Goal: Task Accomplishment & Management: Use online tool/utility

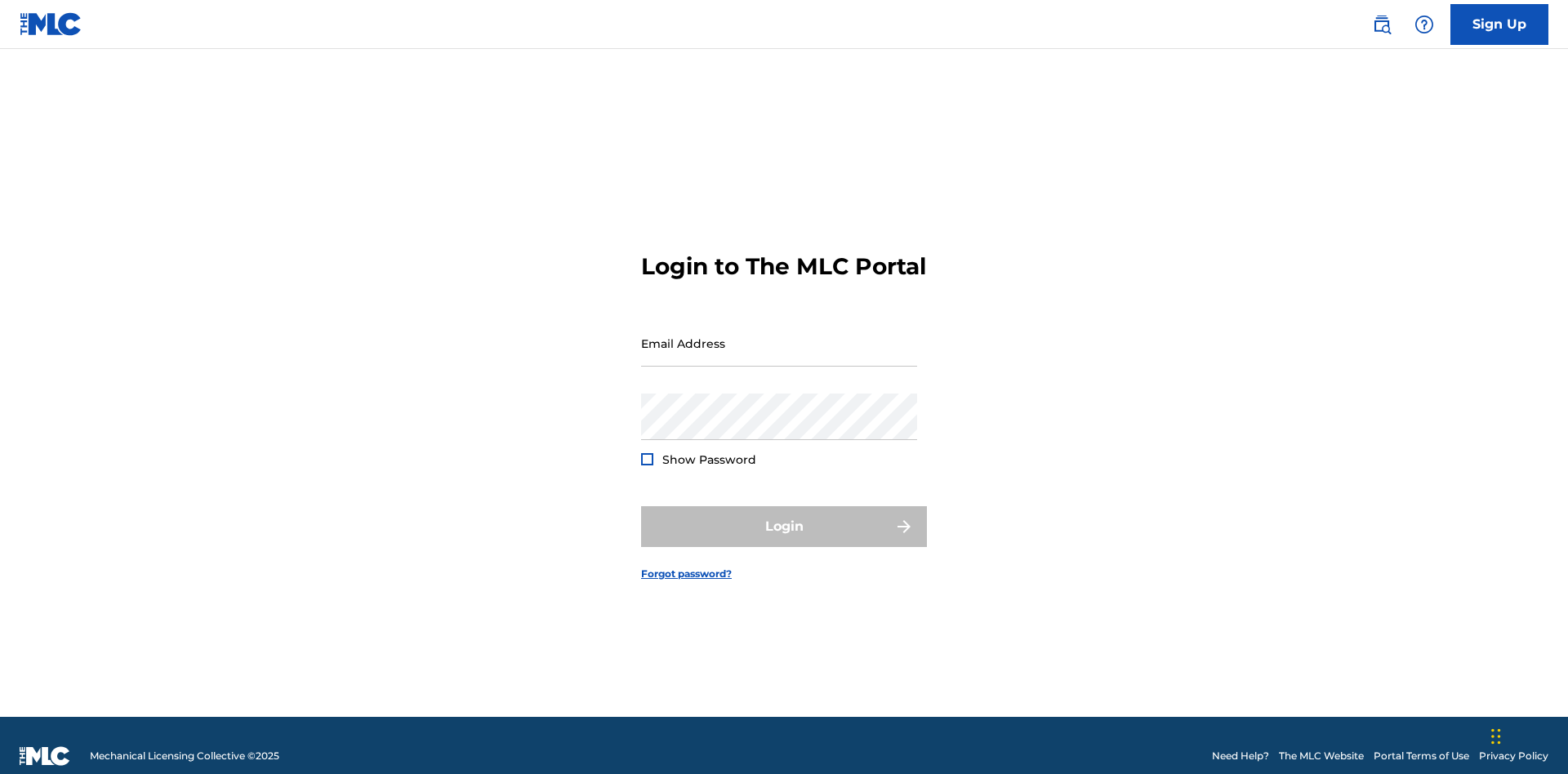
scroll to position [21, 0]
click at [779, 335] on input "Email Address" at bounding box center [779, 343] width 276 height 46
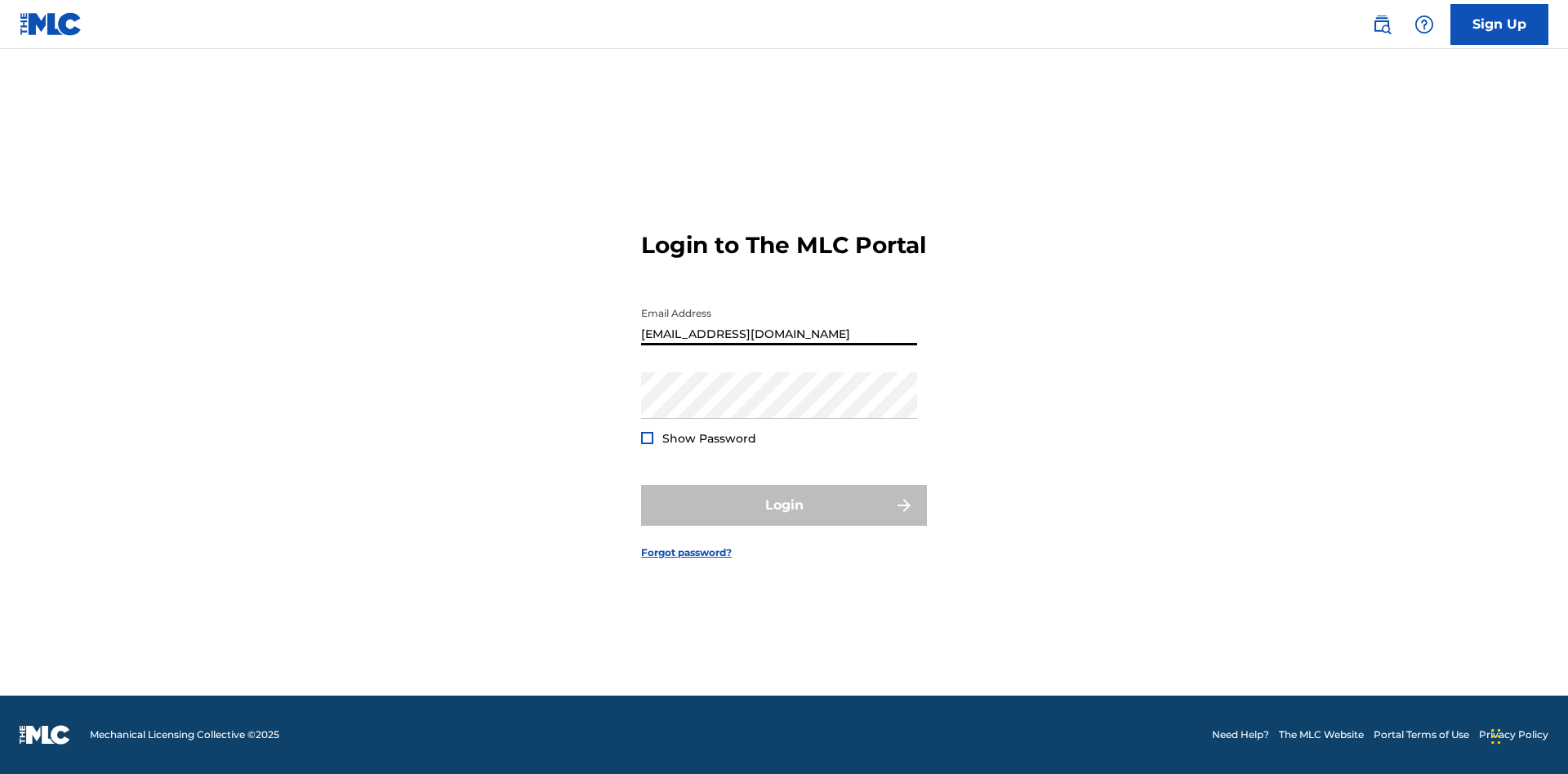
type input "Duke.McTesterson@gmail.com"
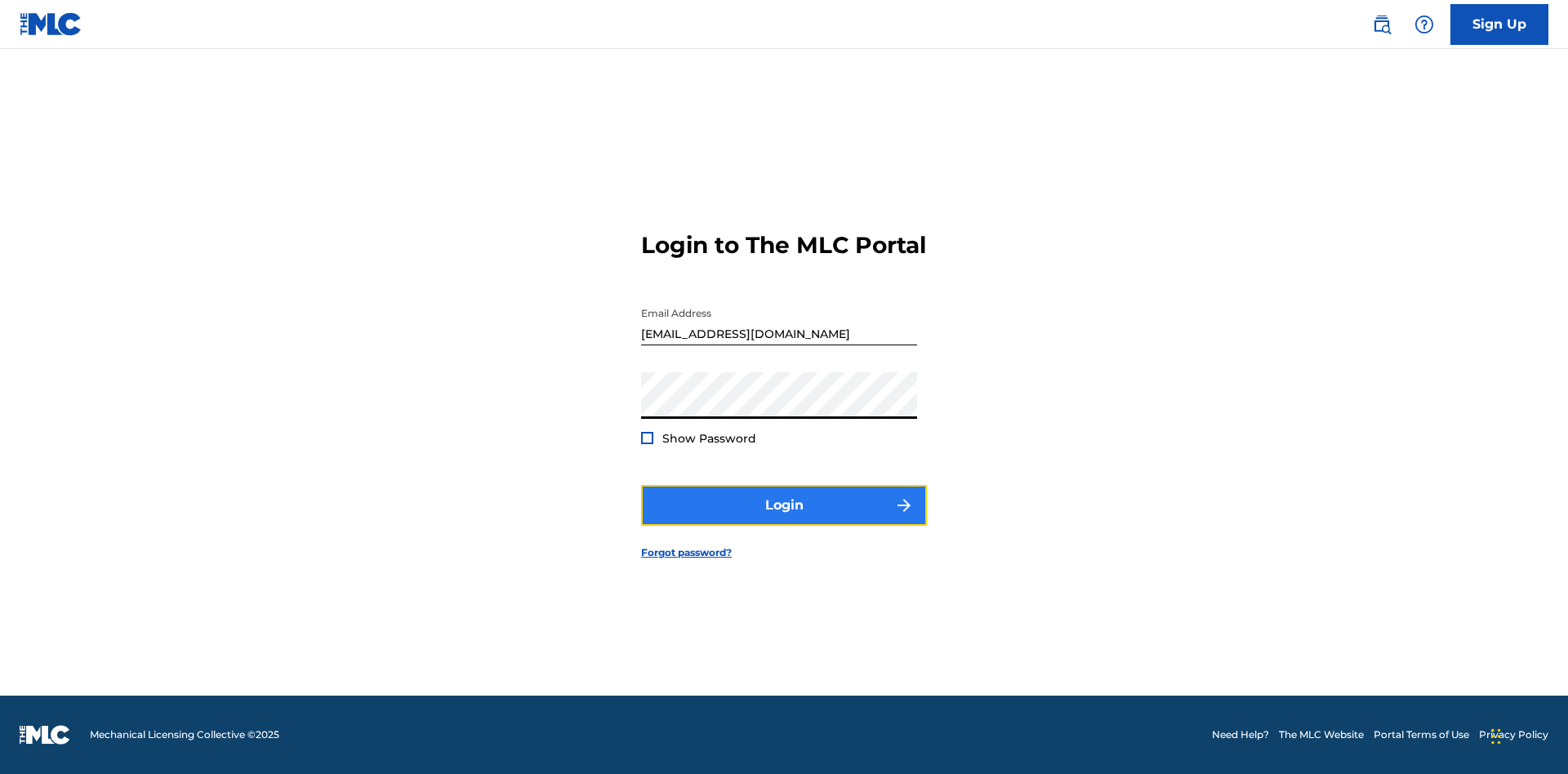
click at [784, 519] on button "Login" at bounding box center [784, 506] width 286 height 41
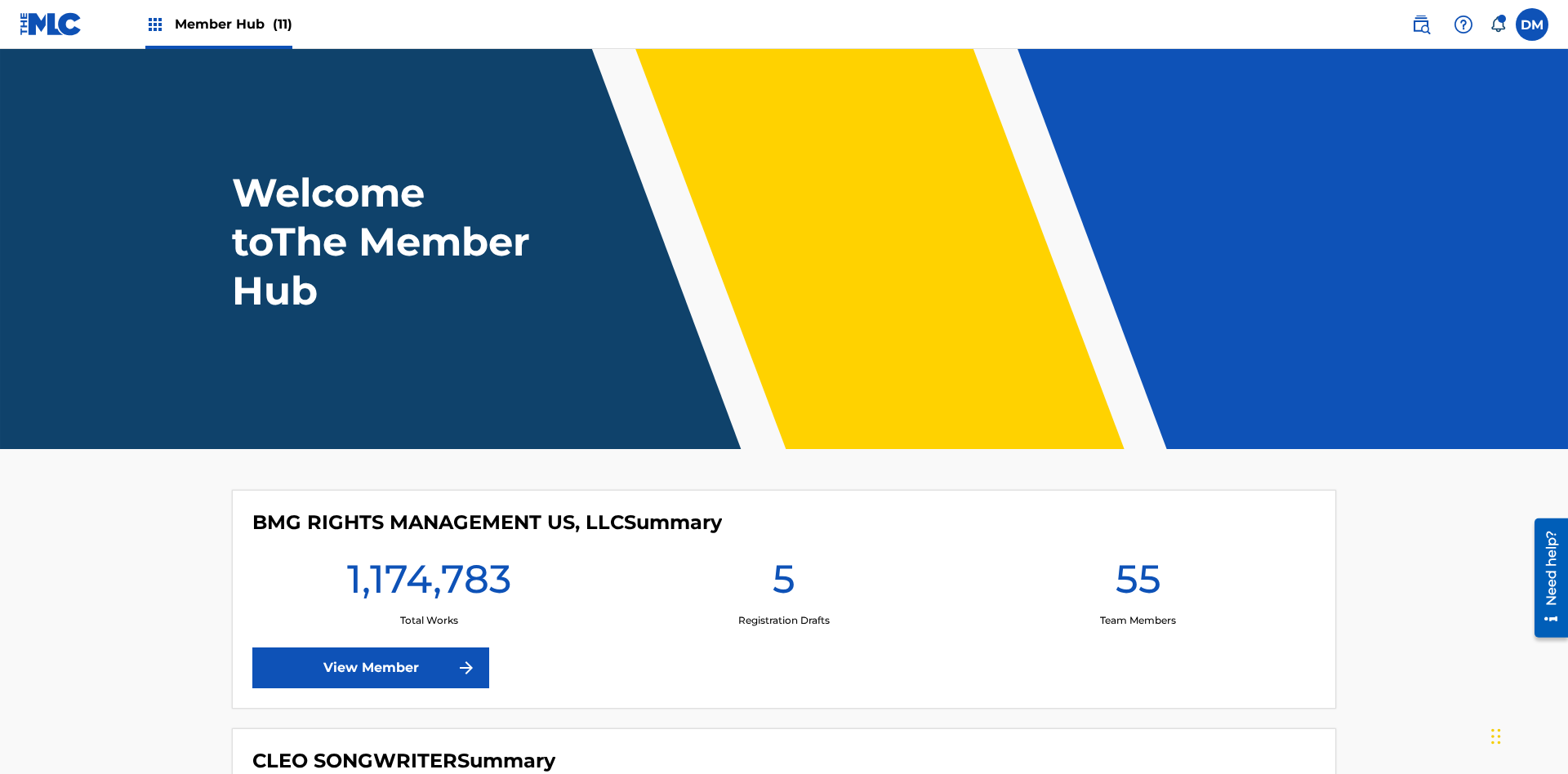
click at [232, 23] on span "Member Hub (11)" at bounding box center [233, 23] width 118 height 19
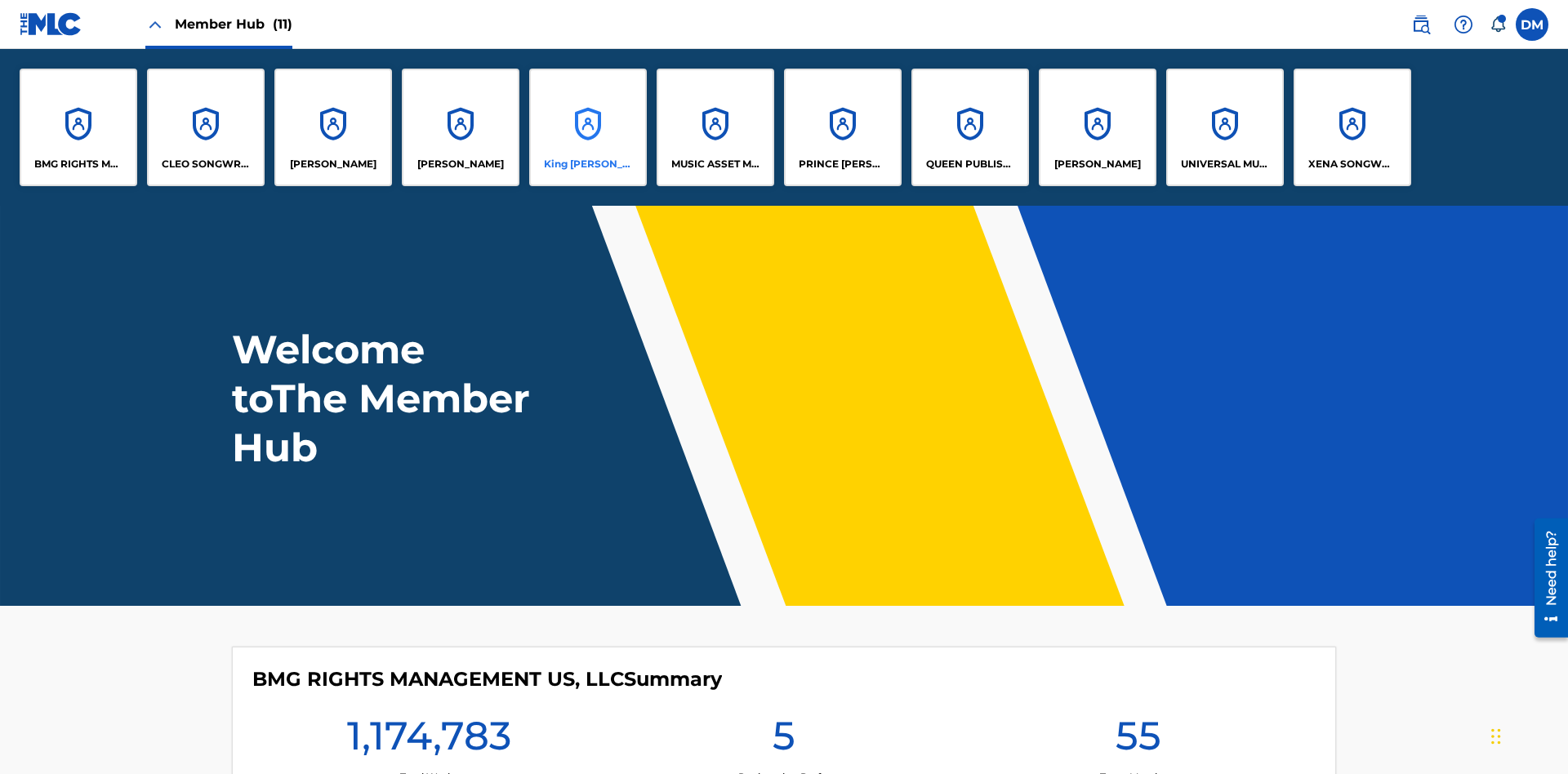
click at [587, 164] on p "King McTesterson" at bounding box center [588, 164] width 89 height 14
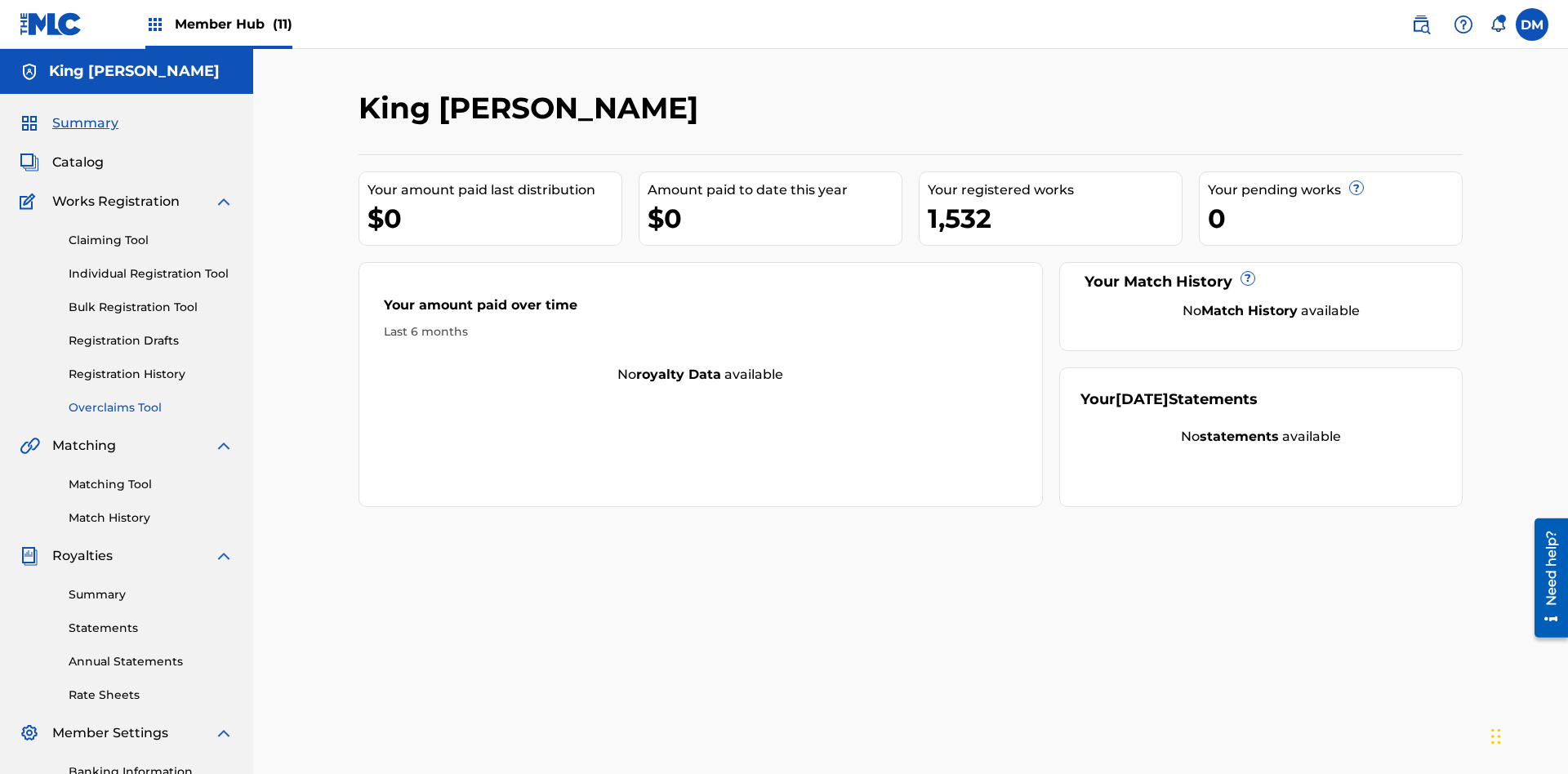
click at [151, 400] on link "Overclaims Tool" at bounding box center [151, 408] width 165 height 17
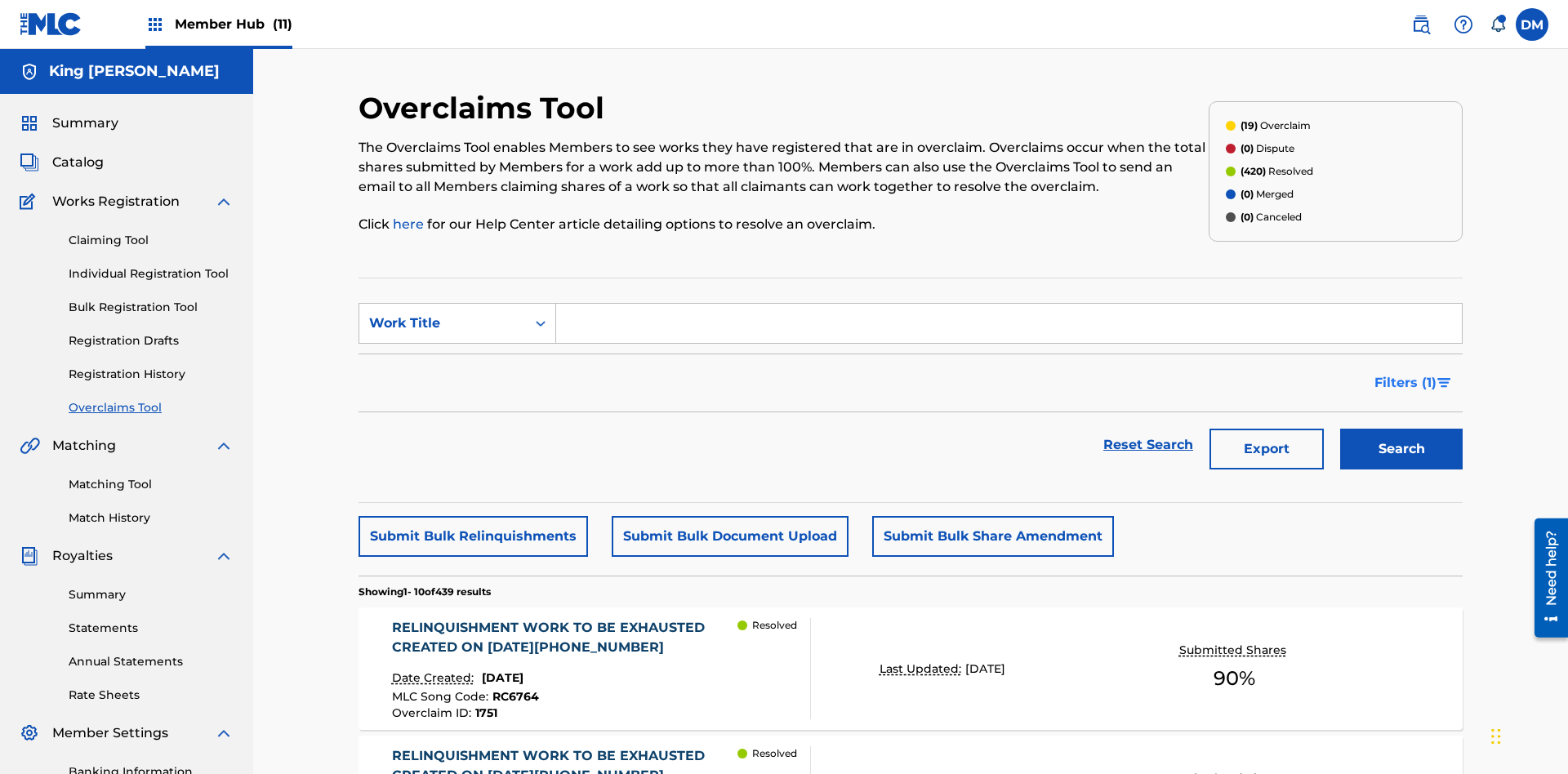
click at [1404, 373] on span "Filters ( 1 )" at bounding box center [1404, 383] width 62 height 20
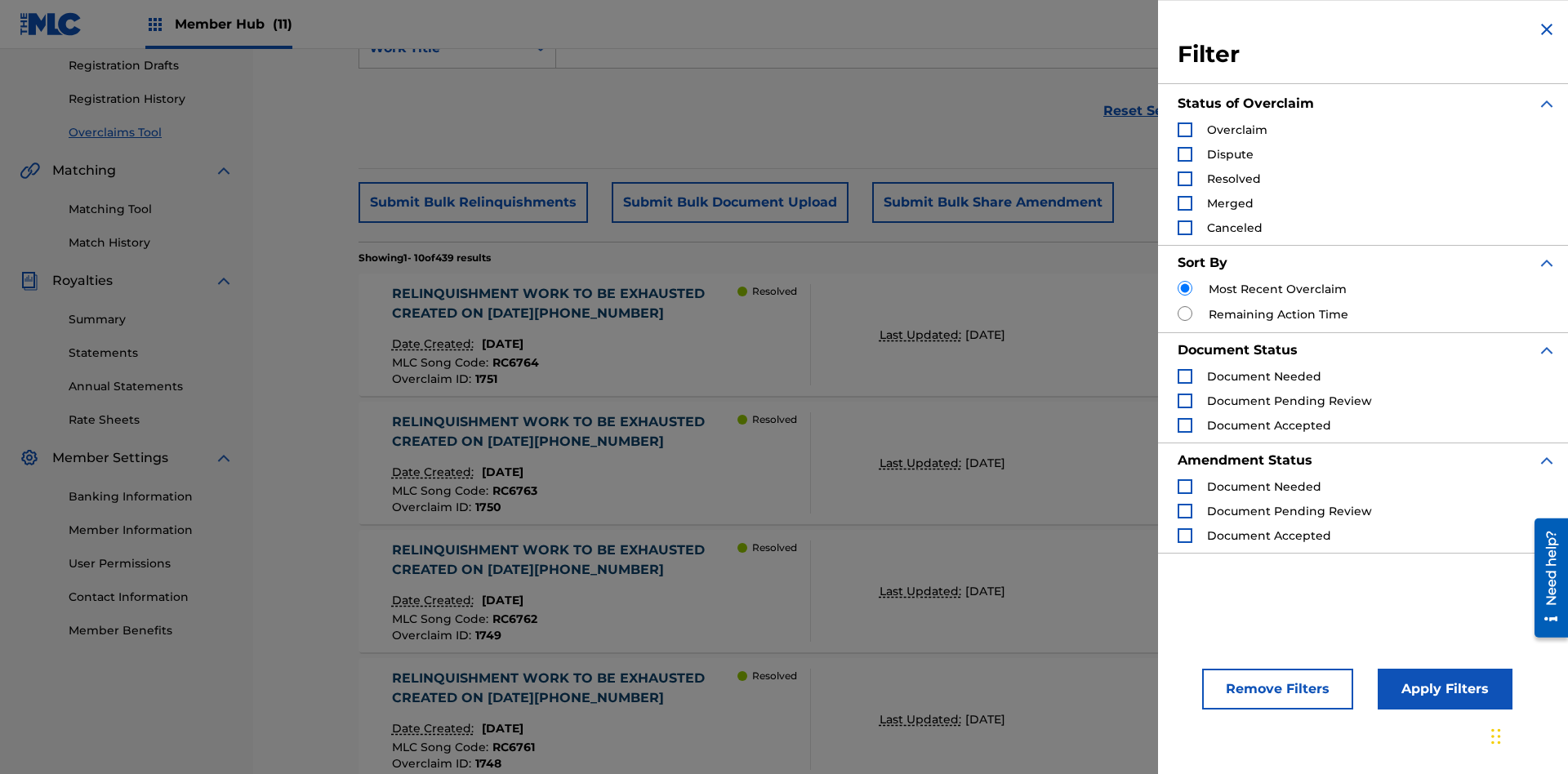
click at [1184, 130] on div "Search Form" at bounding box center [1184, 130] width 14 height 14
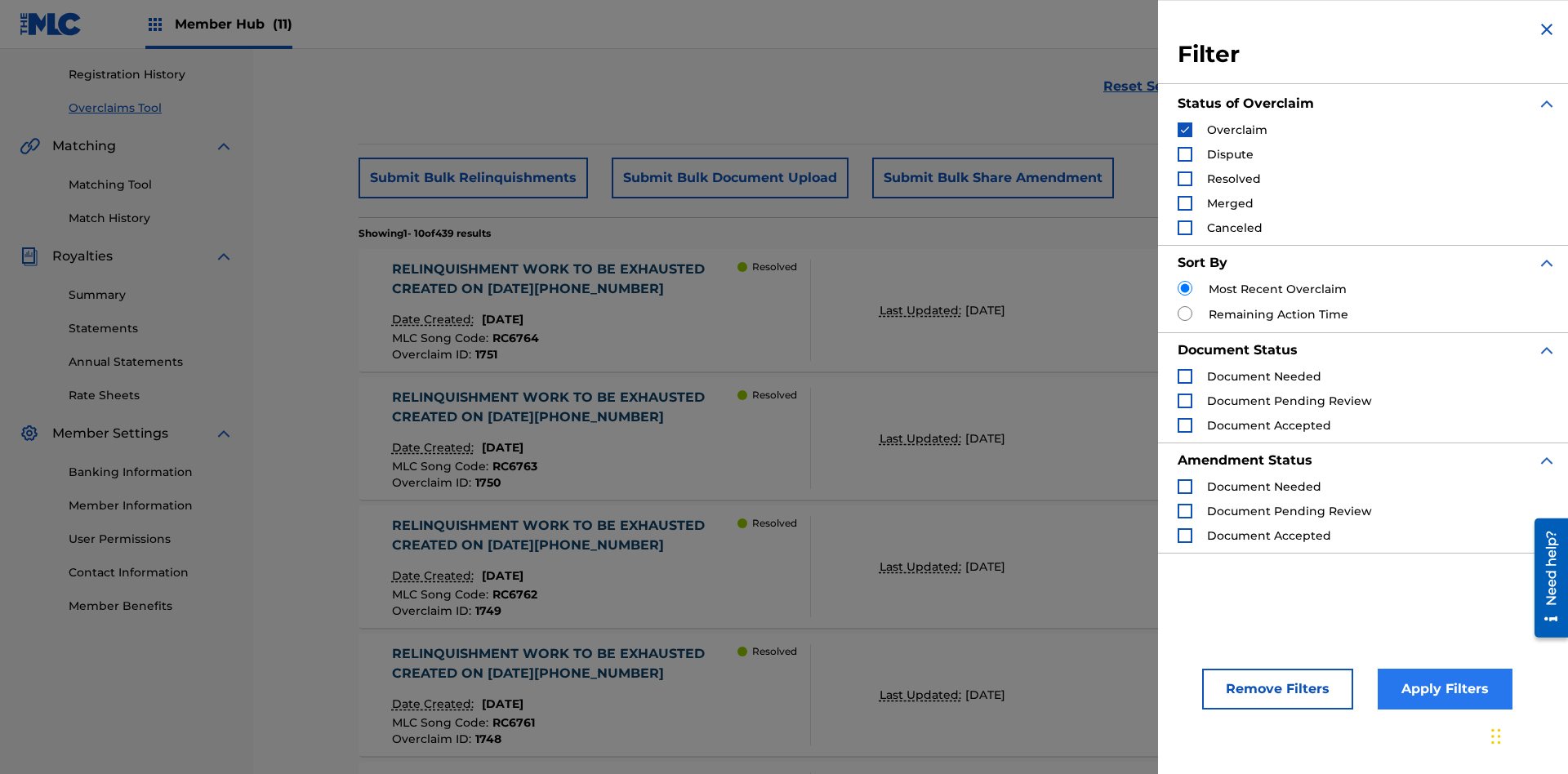
click at [1442, 689] on button "Apply Filters" at bounding box center [1445, 689] width 135 height 41
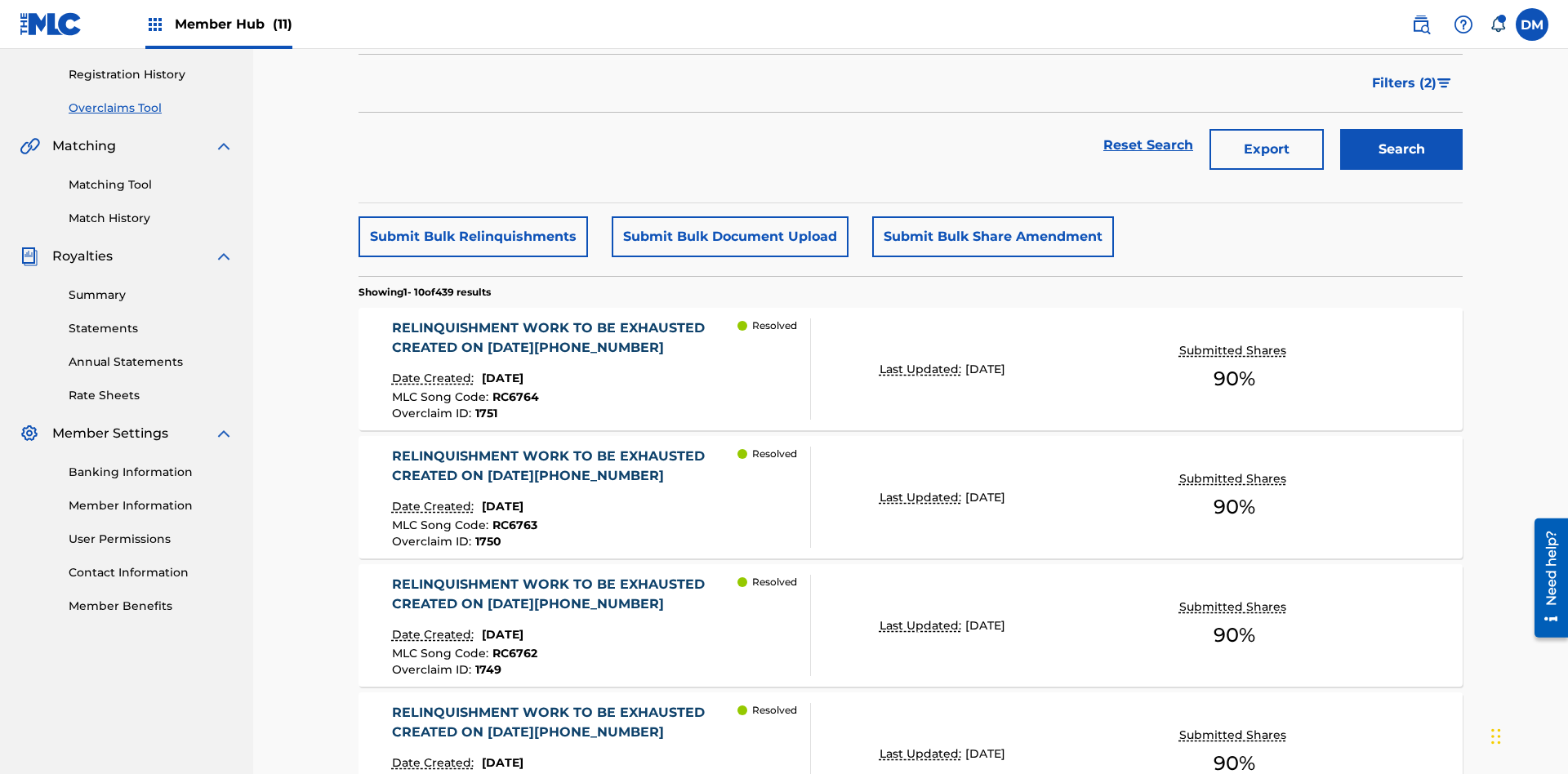
scroll to position [239, 0]
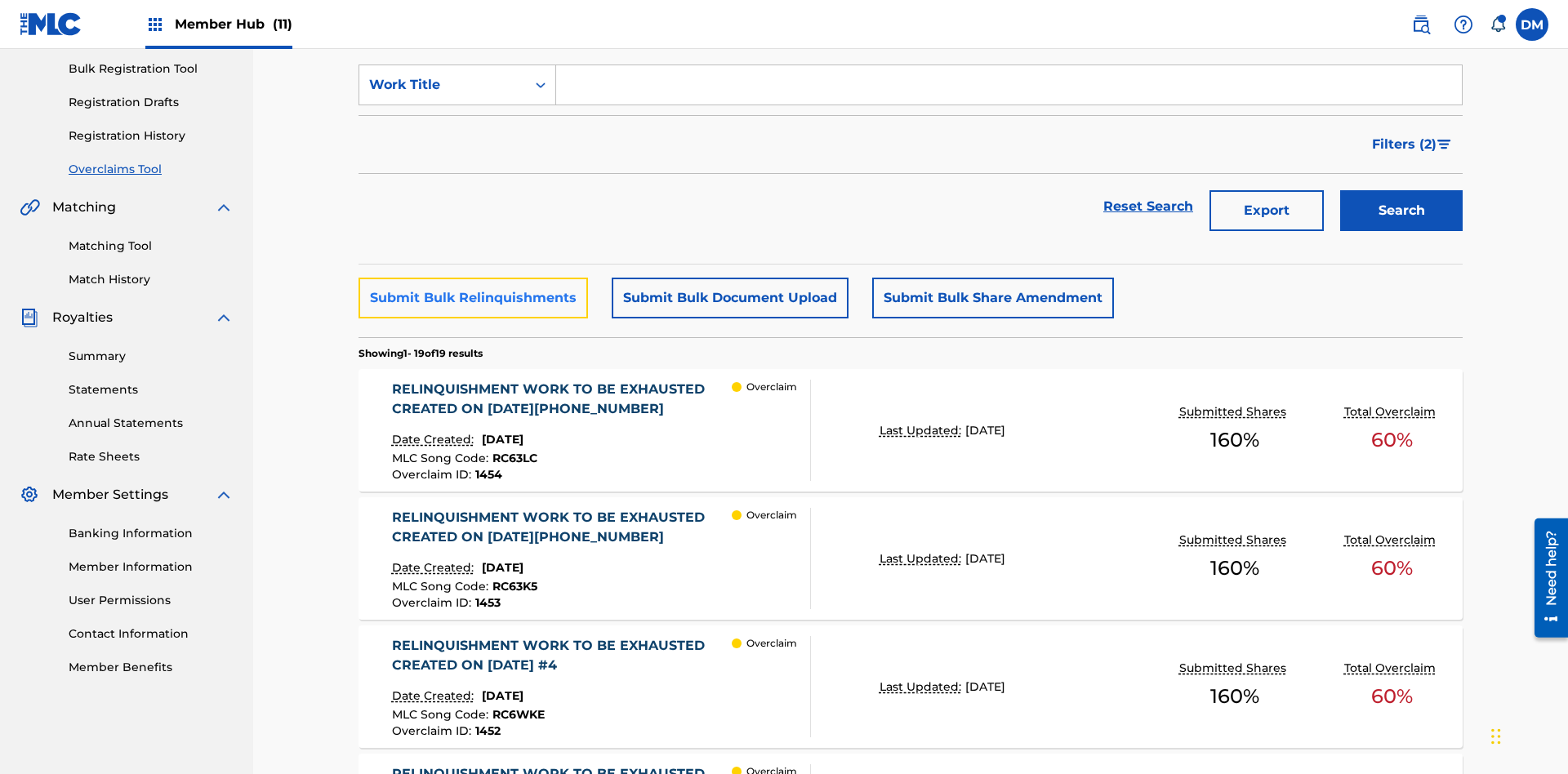
click at [472, 278] on button "Submit Bulk Relinquishments" at bounding box center [473, 299] width 230 height 41
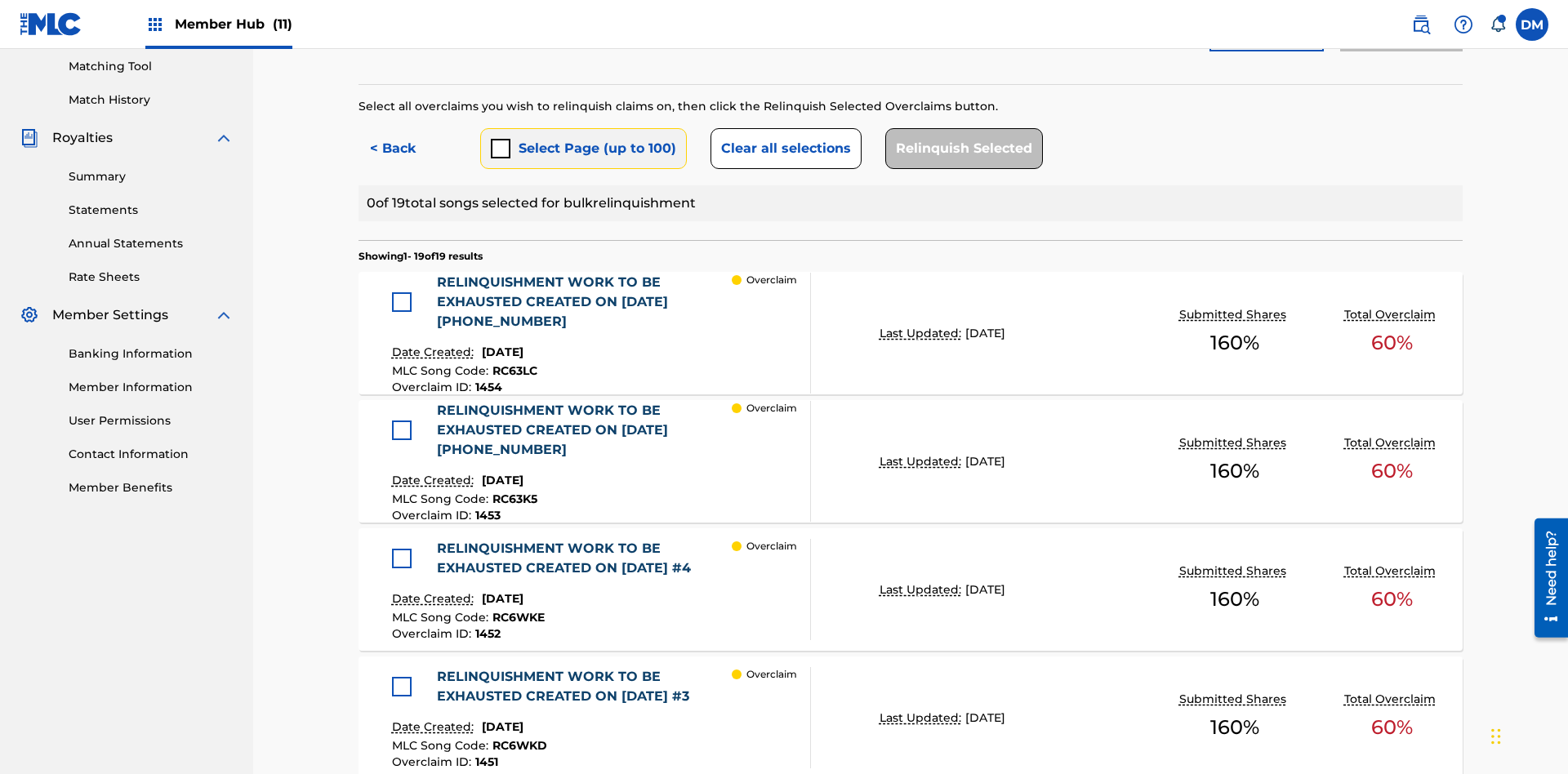
click at [582, 128] on button "Select Page (up to 100)" at bounding box center [583, 148] width 207 height 41
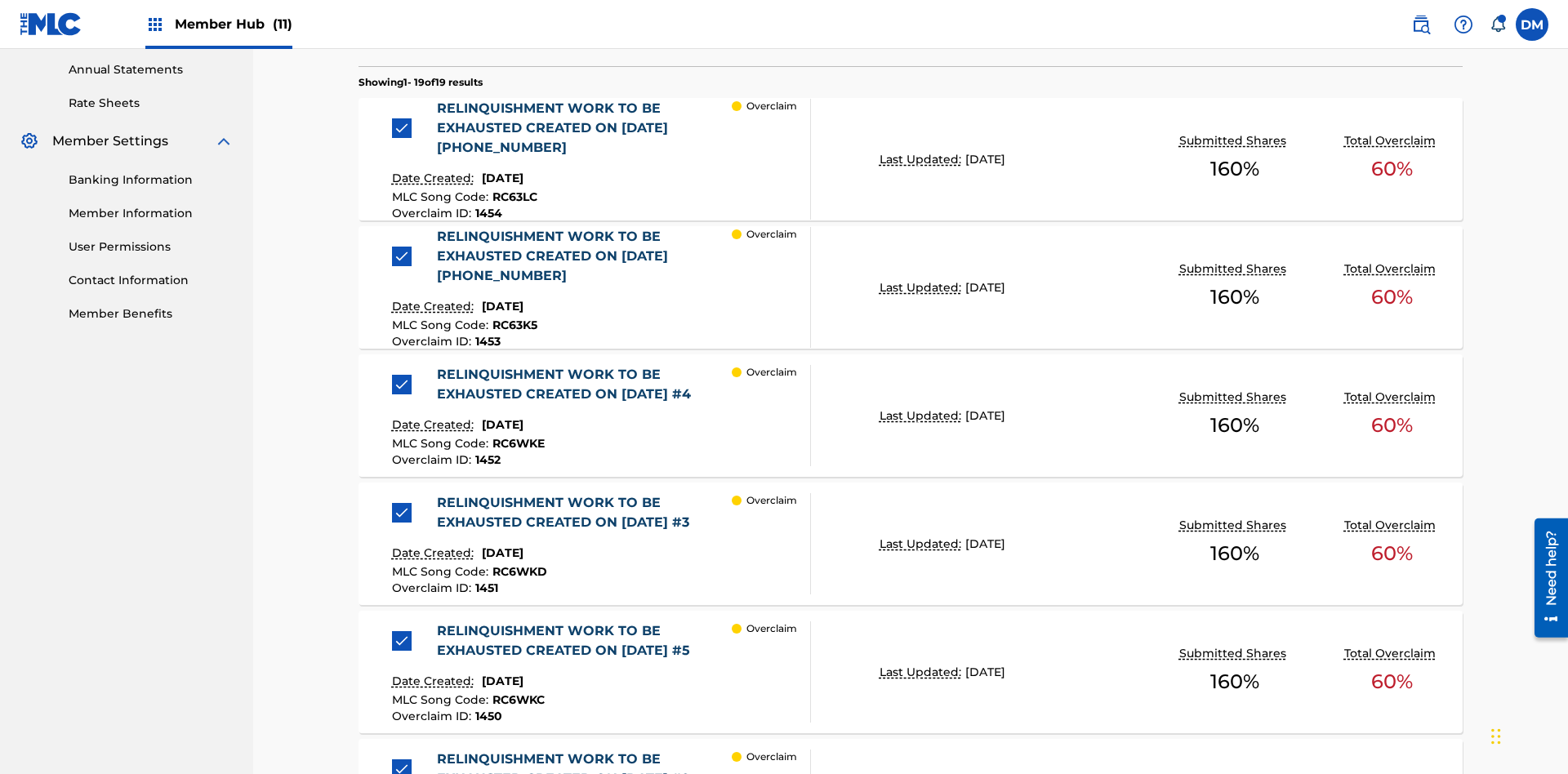
scroll to position [448, 0]
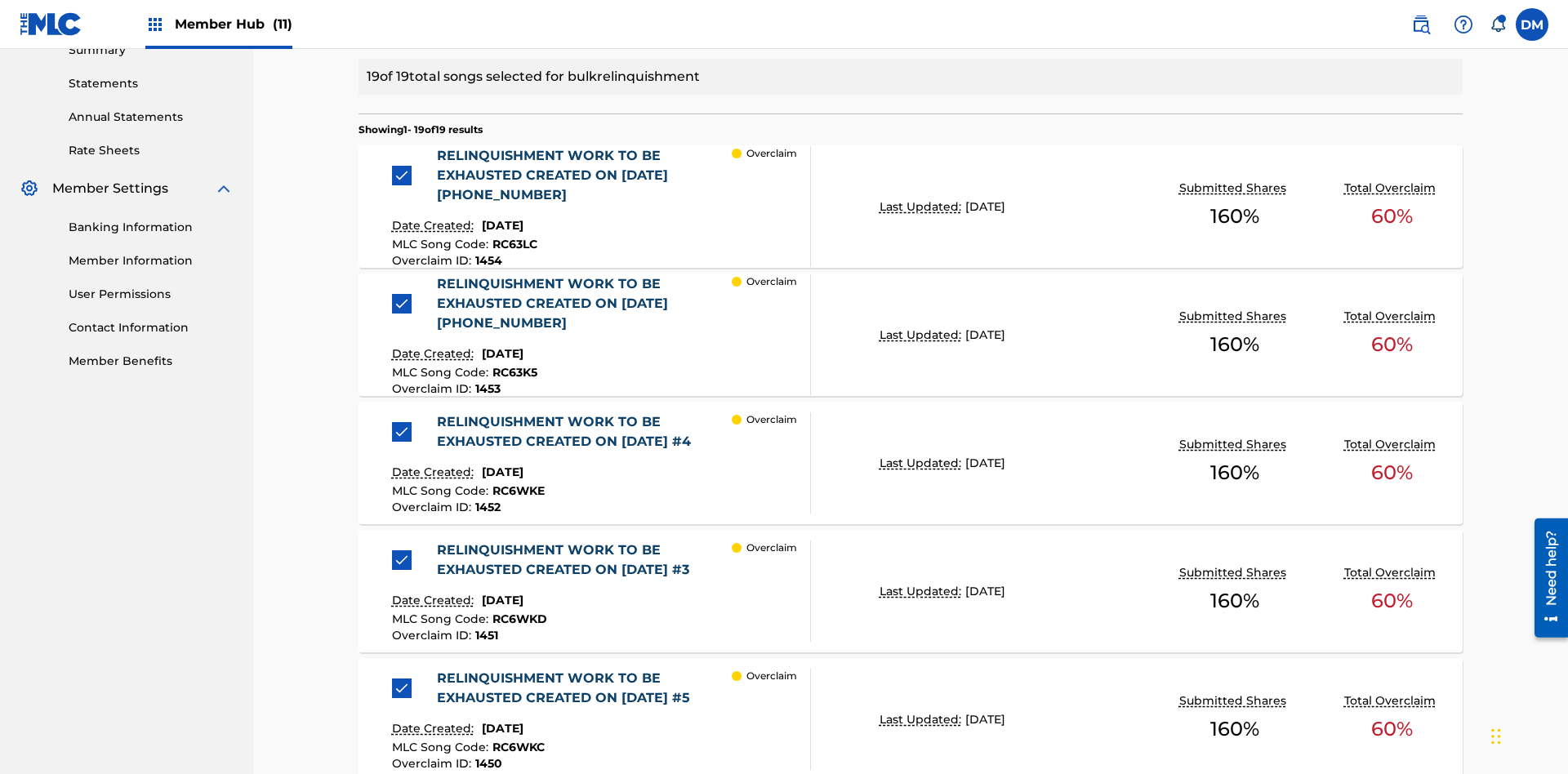
click at [783, 42] on button "Clear all selections" at bounding box center [786, 22] width 151 height 41
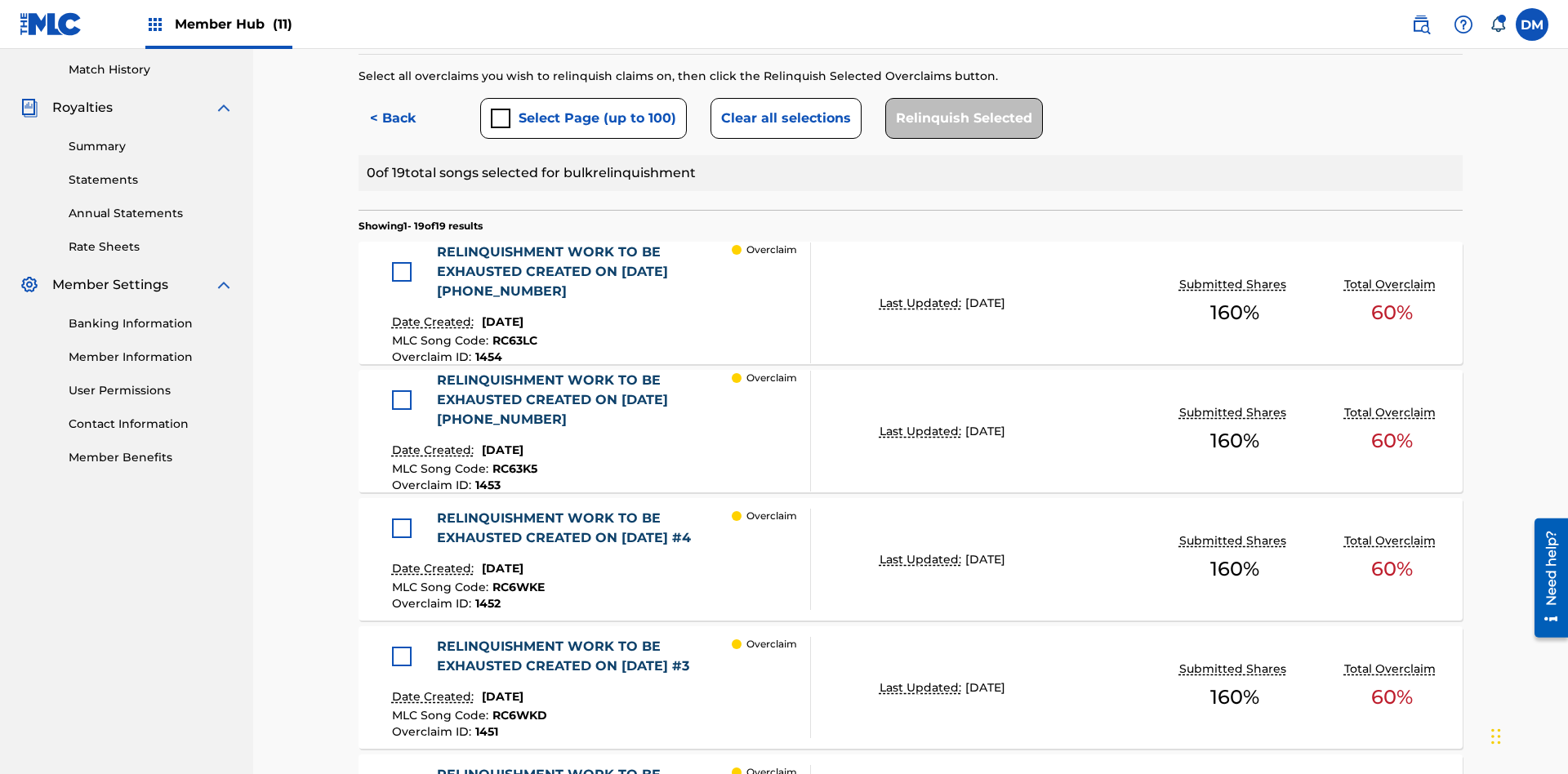
click at [401, 262] on div at bounding box center [401, 272] width 20 height 20
click at [959, 118] on button "Relinquish Selected" at bounding box center [964, 119] width 157 height 41
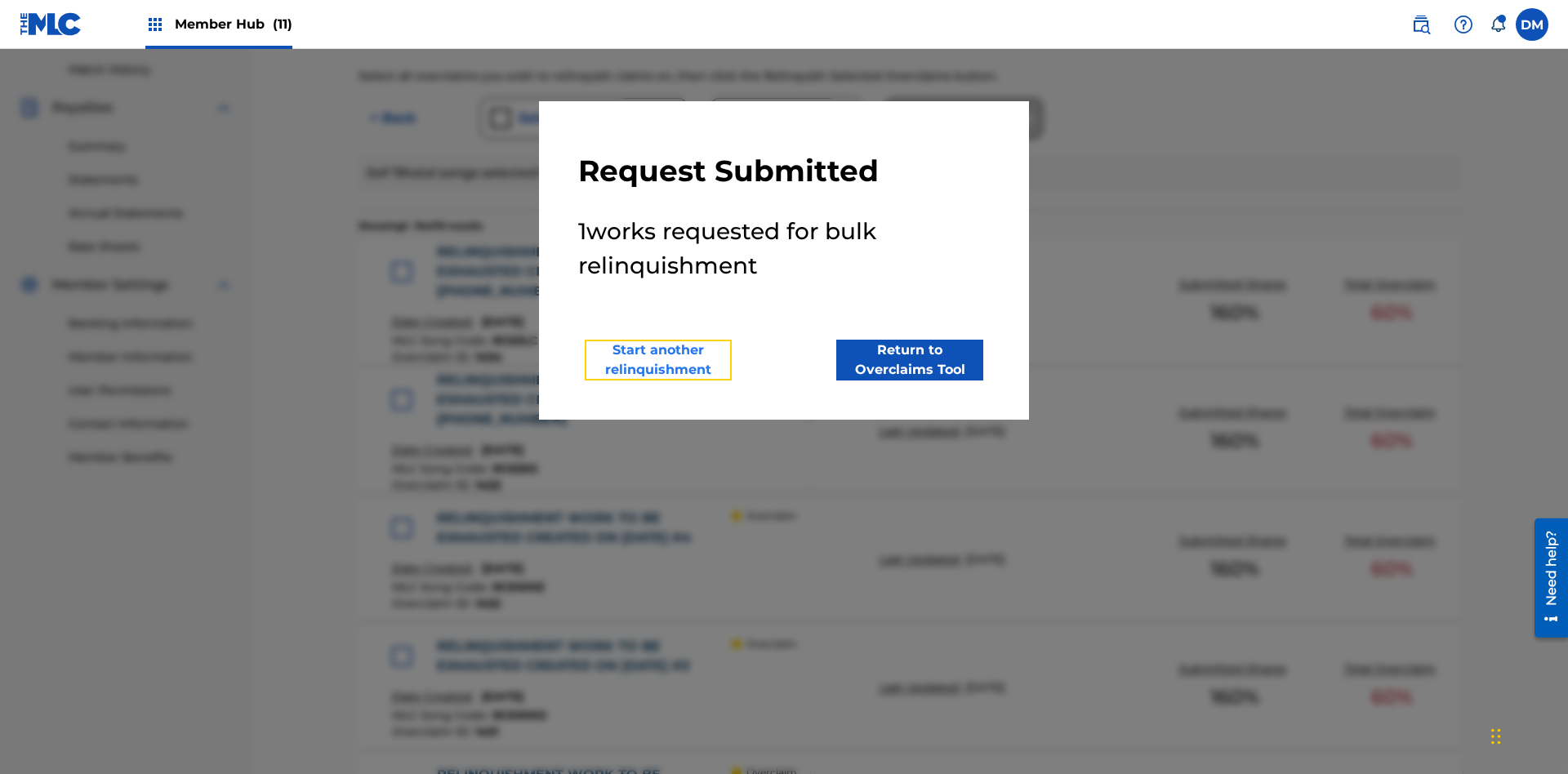
click at [658, 360] on button "Start another relinquishment" at bounding box center [658, 360] width 147 height 41
